Goal: Transaction & Acquisition: Book appointment/travel/reservation

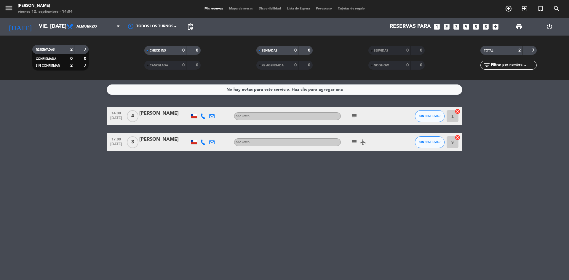
click at [146, 193] on div "No hay notas para este servicio. Haz clic para agregar una 14:30 [DATE] 4 [PERS…" at bounding box center [284, 180] width 569 height 200
click at [80, 28] on span "Almuerzo" at bounding box center [86, 27] width 20 height 4
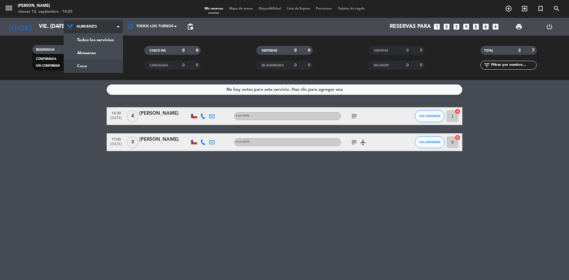
click at [101, 64] on div "menu Sumoku Nikkei viernes 12. septiembre - 14:05 Mis reservas Mapa de mesas Di…" at bounding box center [284, 40] width 569 height 80
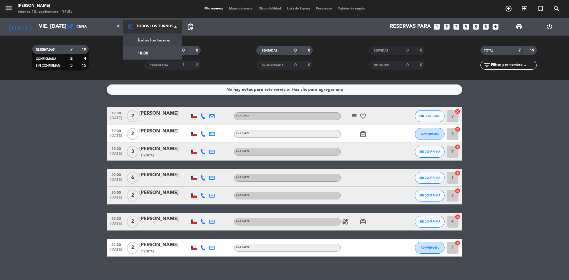
click at [138, 24] on div at bounding box center [152, 26] width 59 height 13
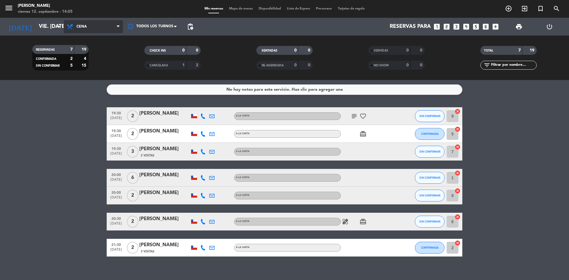
click at [118, 28] on icon at bounding box center [118, 26] width 3 height 5
click at [113, 49] on div "menu Sumoku Nikkei viernes 12. septiembre - 14:05 Mis reservas Mapa de mesas Di…" at bounding box center [284, 40] width 569 height 80
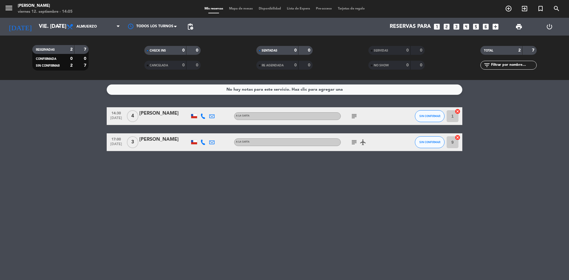
click at [86, 121] on bookings-row "14:30 [DATE] 4 [PERSON_NAME] A [PERSON_NAME] subject SIN CONFIRMAR 1 cancel 17:…" at bounding box center [284, 129] width 569 height 44
click at [62, 176] on div "No hay notas para este servicio. Haz clic para agregar una 14:30 [DATE] 4 [PERS…" at bounding box center [284, 180] width 569 height 200
click at [114, 127] on div "14:30 [DATE] 4 [PERSON_NAME] A [PERSON_NAME] subject SIN CONFIRMAR 1 cancel 17:…" at bounding box center [285, 129] width 356 height 44
click at [86, 133] on bookings-row "14:30 [DATE] 4 [PERSON_NAME] A [PERSON_NAME] subject SIN CONFIRMAR 1 cancel 17:…" at bounding box center [284, 129] width 569 height 44
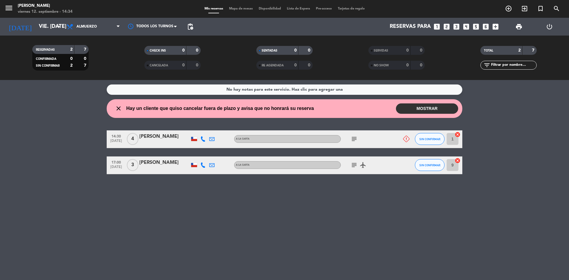
click at [432, 110] on button "MOSTRAR" at bounding box center [427, 108] width 62 height 10
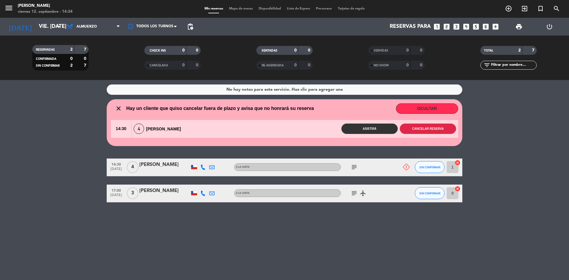
click at [437, 128] on button "Cancelar reserva" at bounding box center [428, 129] width 56 height 10
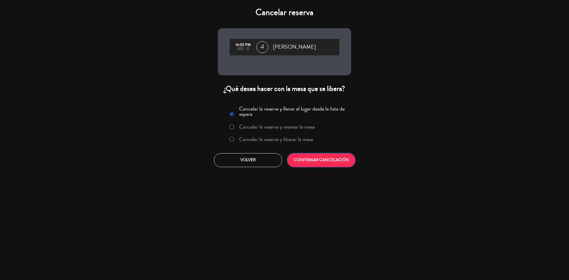
click at [350, 159] on button "CONFIRMAR CANCELACIÓN" at bounding box center [321, 160] width 68 height 14
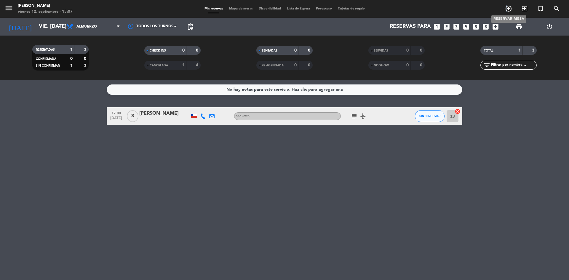
click at [507, 7] on icon "add_circle_outline" at bounding box center [508, 8] width 7 height 7
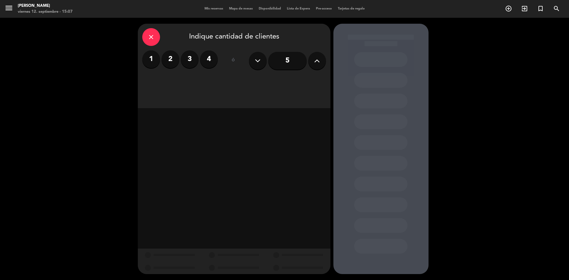
drag, startPoint x: 191, startPoint y: 62, endPoint x: 190, endPoint y: 73, distance: 11.6
click at [190, 61] on label "3" at bounding box center [190, 59] width 18 height 18
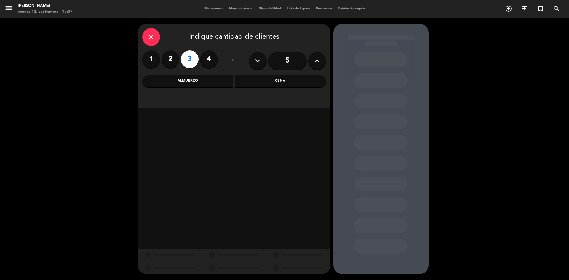
click at [272, 84] on div "Cena" at bounding box center [280, 81] width 91 height 12
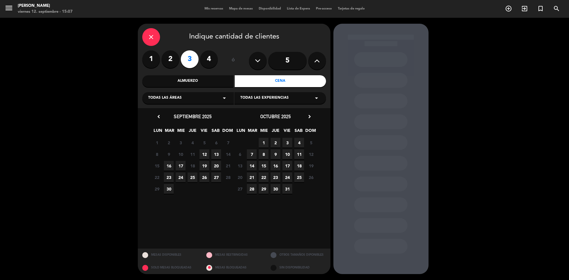
click at [206, 151] on span "12" at bounding box center [204, 154] width 10 height 10
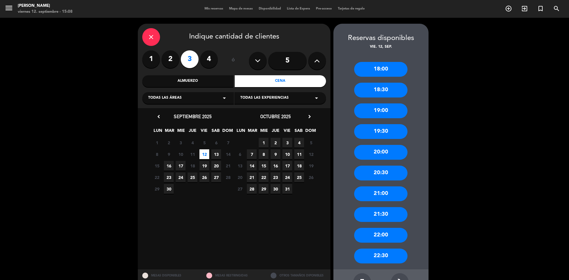
click at [385, 134] on div "19:30" at bounding box center [380, 131] width 53 height 15
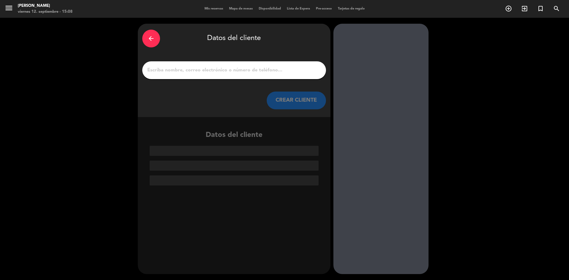
click at [282, 74] on input "1" at bounding box center [234, 70] width 175 height 8
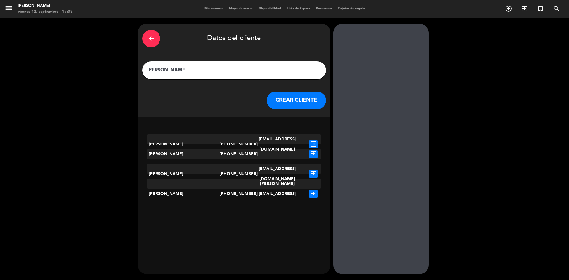
type input "[PERSON_NAME]"
click at [304, 103] on button "CREAR CLIENTE" at bounding box center [296, 101] width 59 height 18
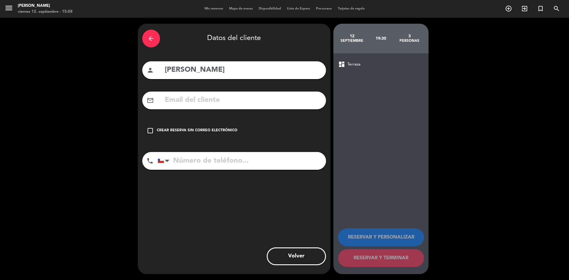
click at [193, 123] on div "check_box_outline_blank Crear reserva sin correo electrónico" at bounding box center [234, 131] width 184 height 18
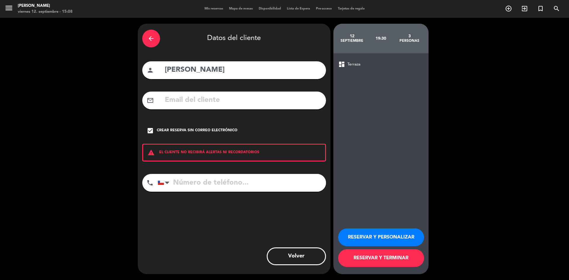
click at [370, 261] on button "RESERVAR Y TERMINAR" at bounding box center [381, 258] width 86 height 18
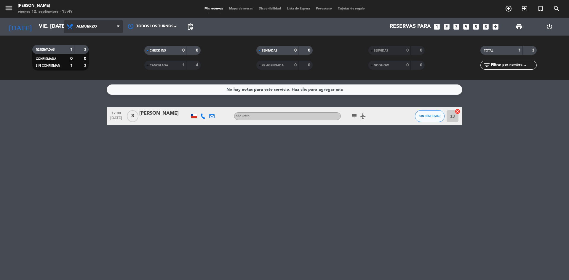
click at [90, 29] on span "Almuerzo" at bounding box center [93, 26] width 59 height 13
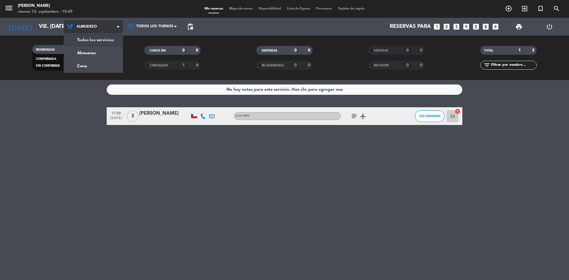
click at [91, 42] on div "menu Sumoku Nikkei viernes 12. septiembre - 15:49 Mis reservas Mapa de mesas Di…" at bounding box center [284, 40] width 569 height 80
